Goal: Task Accomplishment & Management: Use online tool/utility

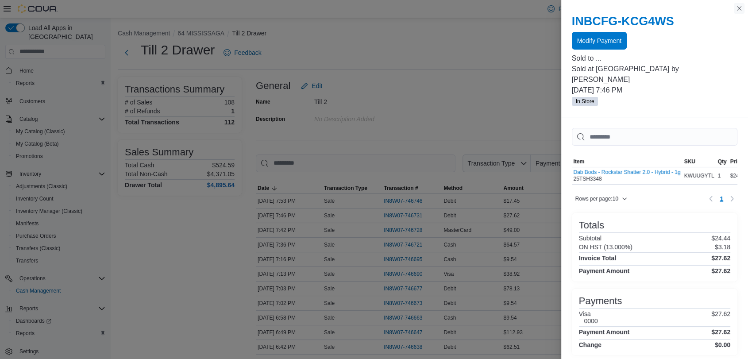
click at [738, 10] on button "Close this dialog" at bounding box center [739, 8] width 11 height 11
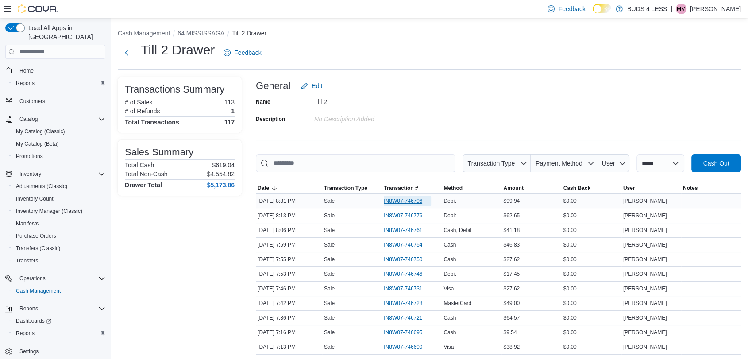
click at [407, 198] on span "IN8W07-746796" at bounding box center [403, 200] width 38 height 7
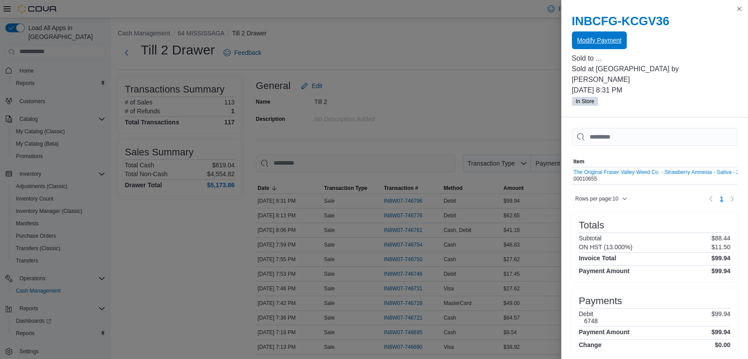
click at [585, 38] on span "Modify Payment" at bounding box center [599, 40] width 44 height 9
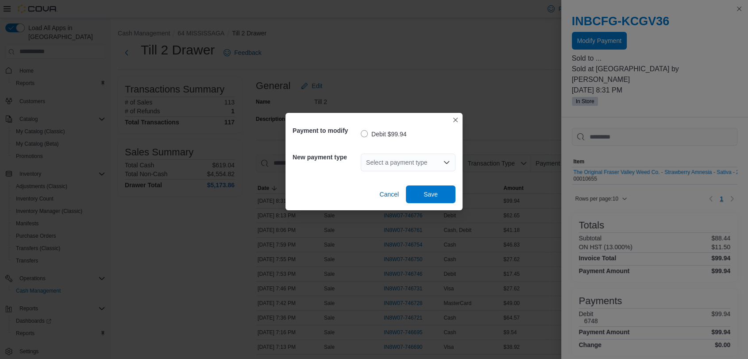
click at [406, 162] on div "Select a payment type" at bounding box center [408, 163] width 95 height 18
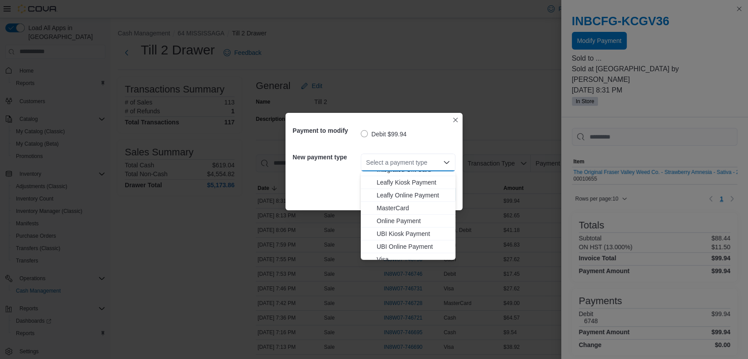
scroll to position [117, 0]
click at [382, 253] on span "Visa" at bounding box center [413, 253] width 73 height 9
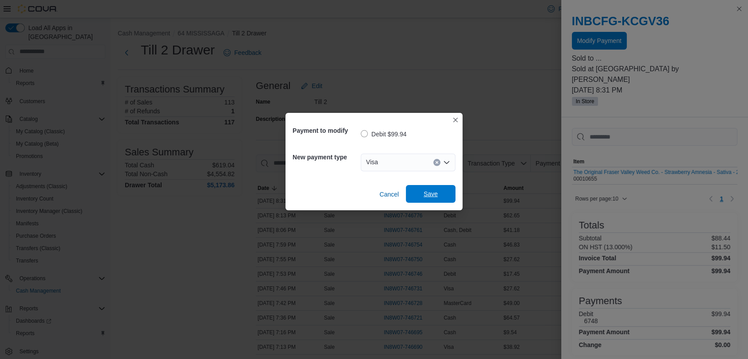
click at [433, 193] on span "Save" at bounding box center [430, 193] width 14 height 9
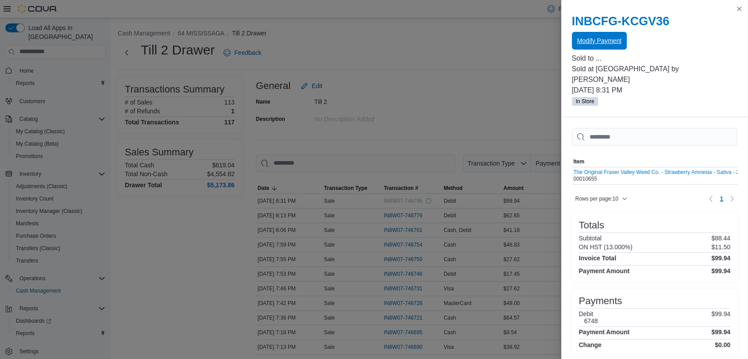
scroll to position [0, 0]
click at [739, 8] on button "Close this dialog" at bounding box center [739, 8] width 11 height 11
